Goal: Transaction & Acquisition: Purchase product/service

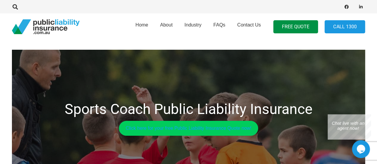
click at [228, 129] on link "Click here for your free Public Liability Insurance Quote now!" at bounding box center [189, 128] width 140 height 15
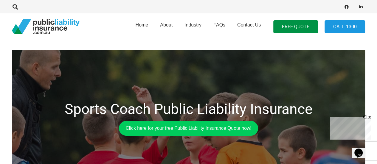
click at [360, 149] on icon "$i18n('chat', 'chat_widget')" at bounding box center [359, 153] width 8 height 9
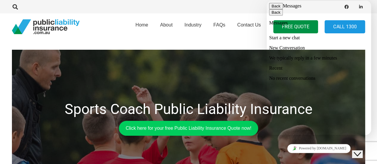
click at [325, 55] on p "We typically reply in a few minutes" at bounding box center [319, 57] width 100 height 5
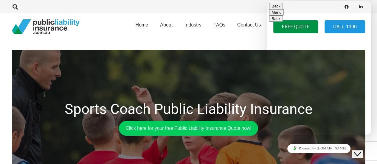
click at [267, 1] on textarea at bounding box center [267, 1] width 0 height 0
type textarea "Hi"
click at [282, 19] on span "Menu" at bounding box center [277, 17] width 10 height 4
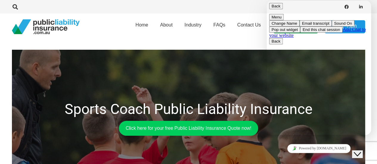
click at [279, 8] on button "Back" at bounding box center [276, 6] width 14 height 6
